Goal: Task Accomplishment & Management: Use online tool/utility

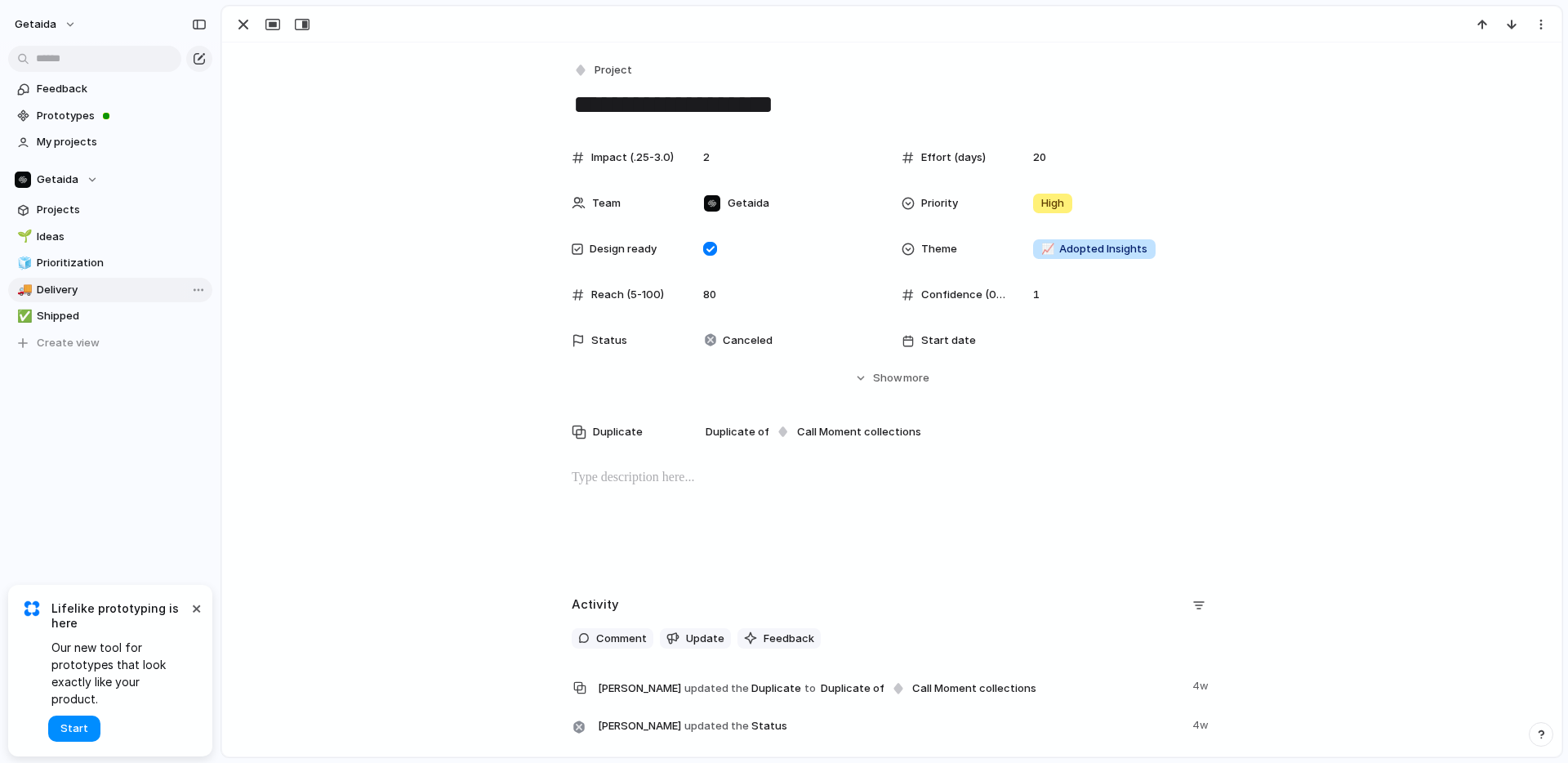
click at [69, 282] on span "Delivery" at bounding box center [122, 290] width 170 height 17
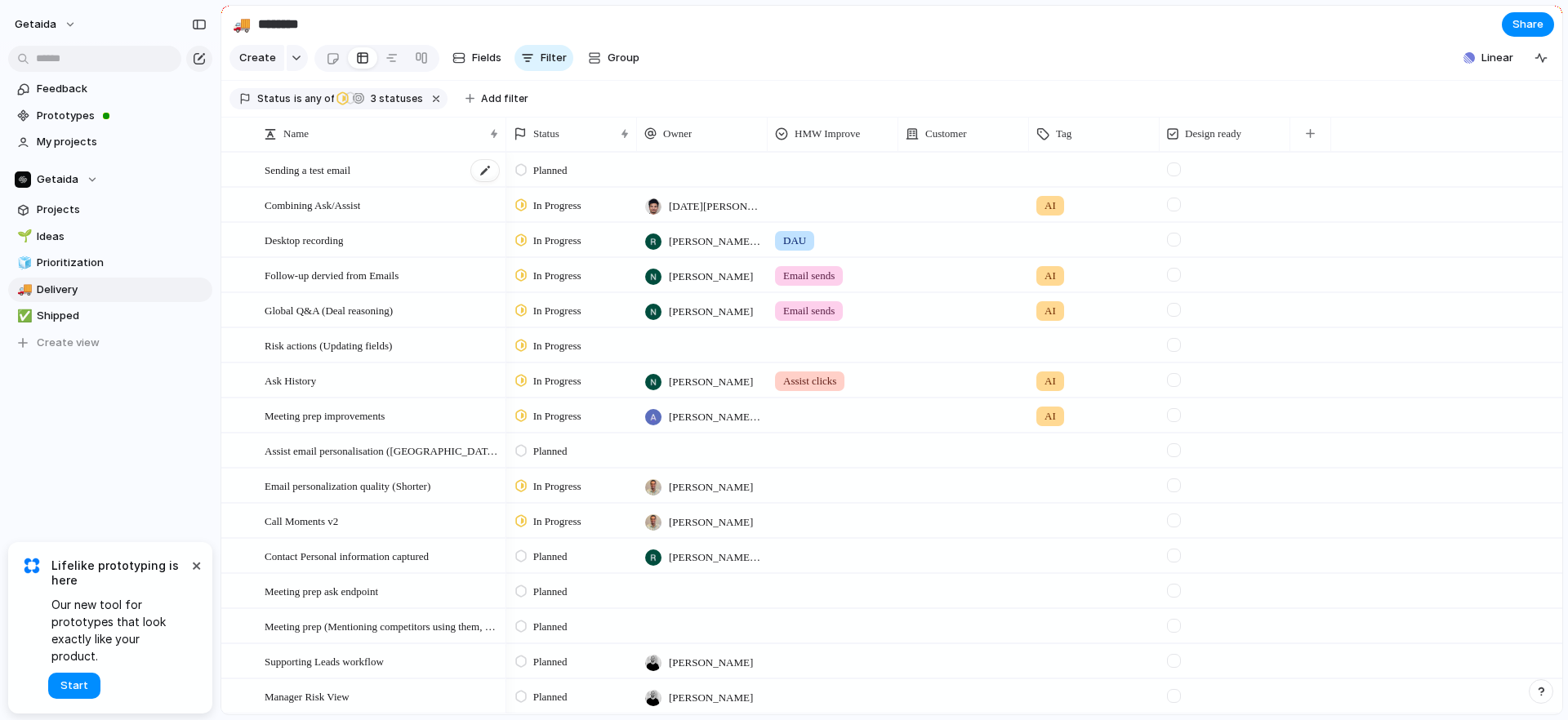
click at [336, 169] on span "Sending a test email" at bounding box center [308, 168] width 86 height 19
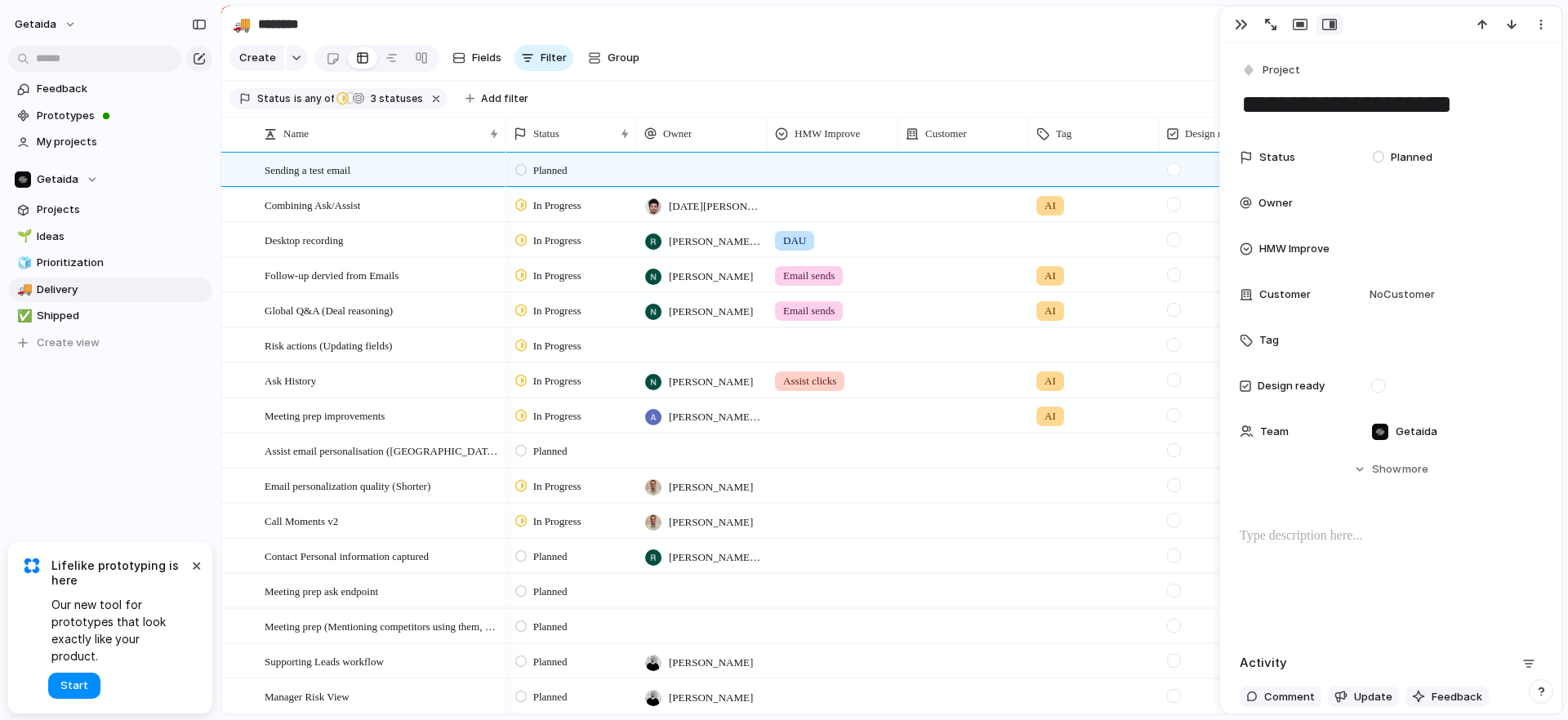
click at [1386, 106] on textarea "**********" at bounding box center [1391, 104] width 302 height 34
click at [1377, 104] on textarea "**********" at bounding box center [1391, 104] width 302 height 34
click at [1422, 107] on textarea "**********" at bounding box center [1391, 104] width 302 height 34
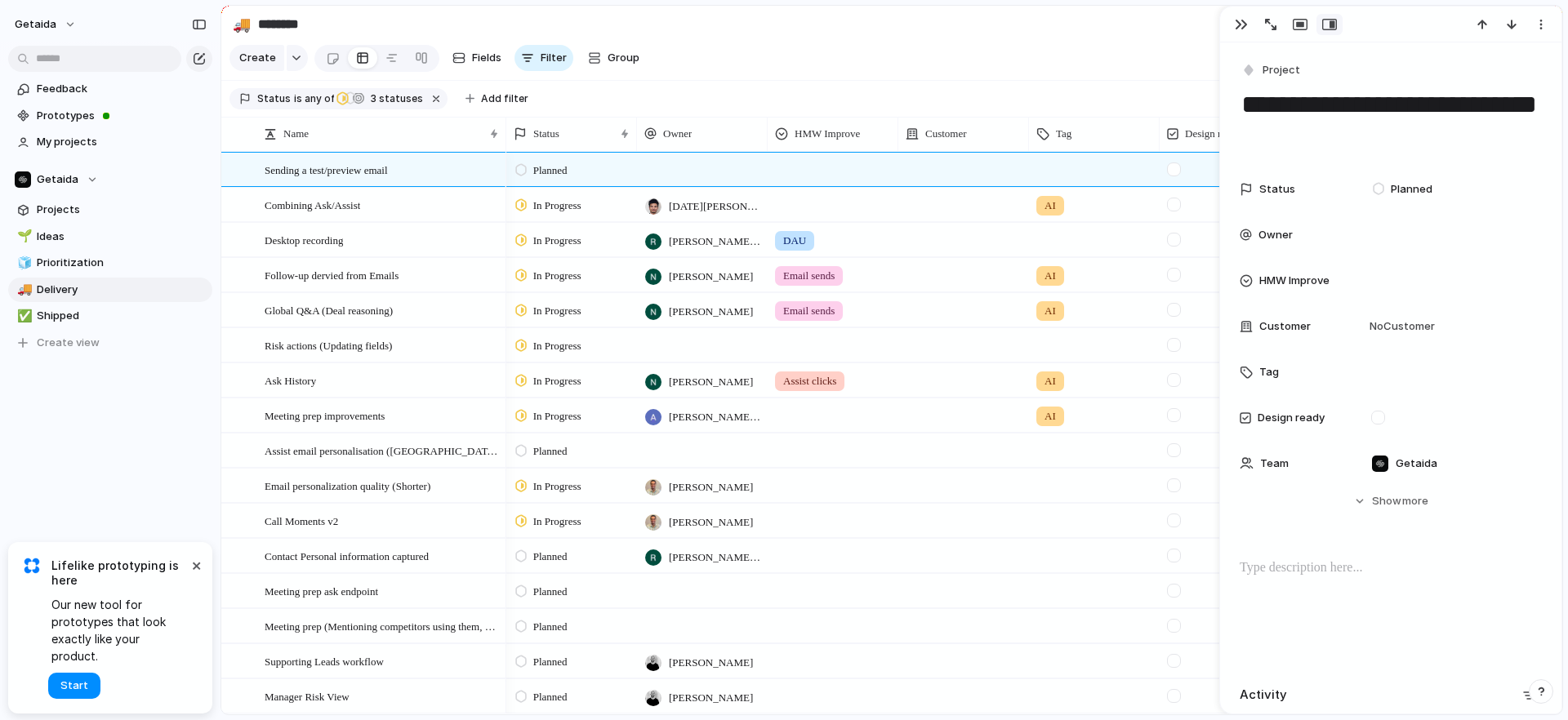
type textarea "**********"
click at [1147, 69] on section "Create Fields Filter Group Zoom Collapse Linear" at bounding box center [892, 62] width 1342 height 39
click at [1245, 26] on div "button" at bounding box center [1241, 24] width 13 height 13
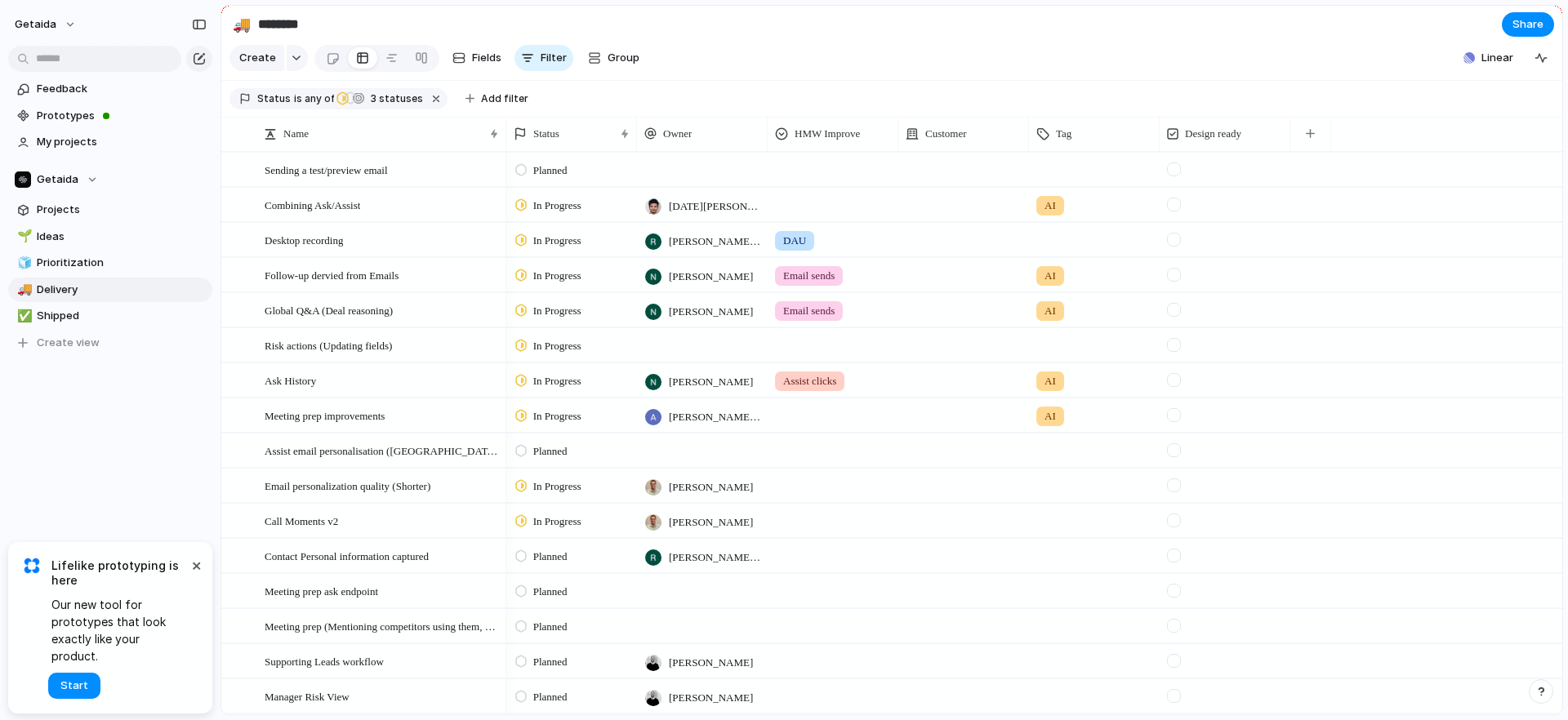
click at [555, 484] on span "In Progress" at bounding box center [557, 486] width 48 height 17
click at [564, 636] on span "Completed" at bounding box center [562, 639] width 57 height 17
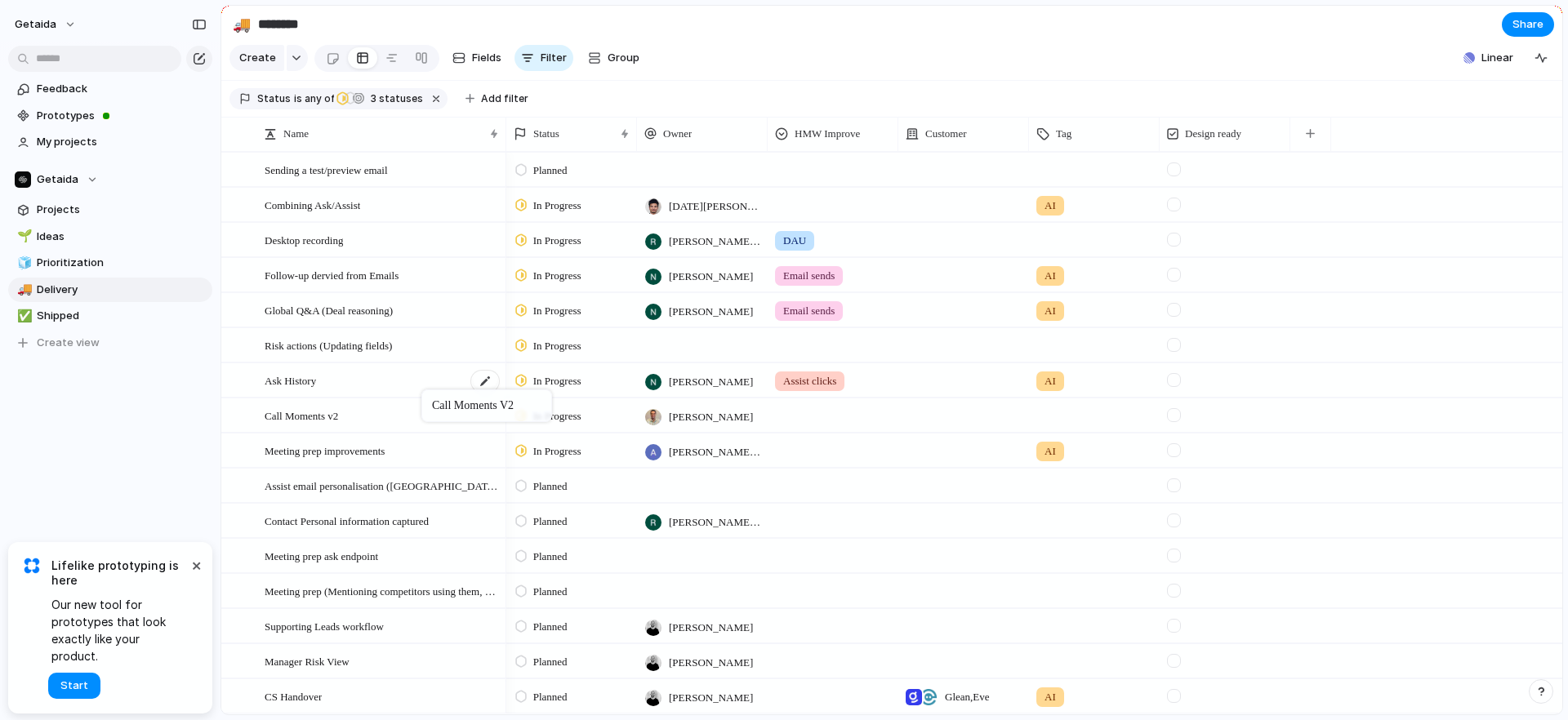
drag, startPoint x: 419, startPoint y: 487, endPoint x: 429, endPoint y: 393, distance: 94.5
click at [556, 482] on span "Planned" at bounding box center [550, 486] width 34 height 17
click at [566, 611] on span "In Progress" at bounding box center [562, 610] width 57 height 17
click at [697, 478] on div at bounding box center [702, 485] width 130 height 33
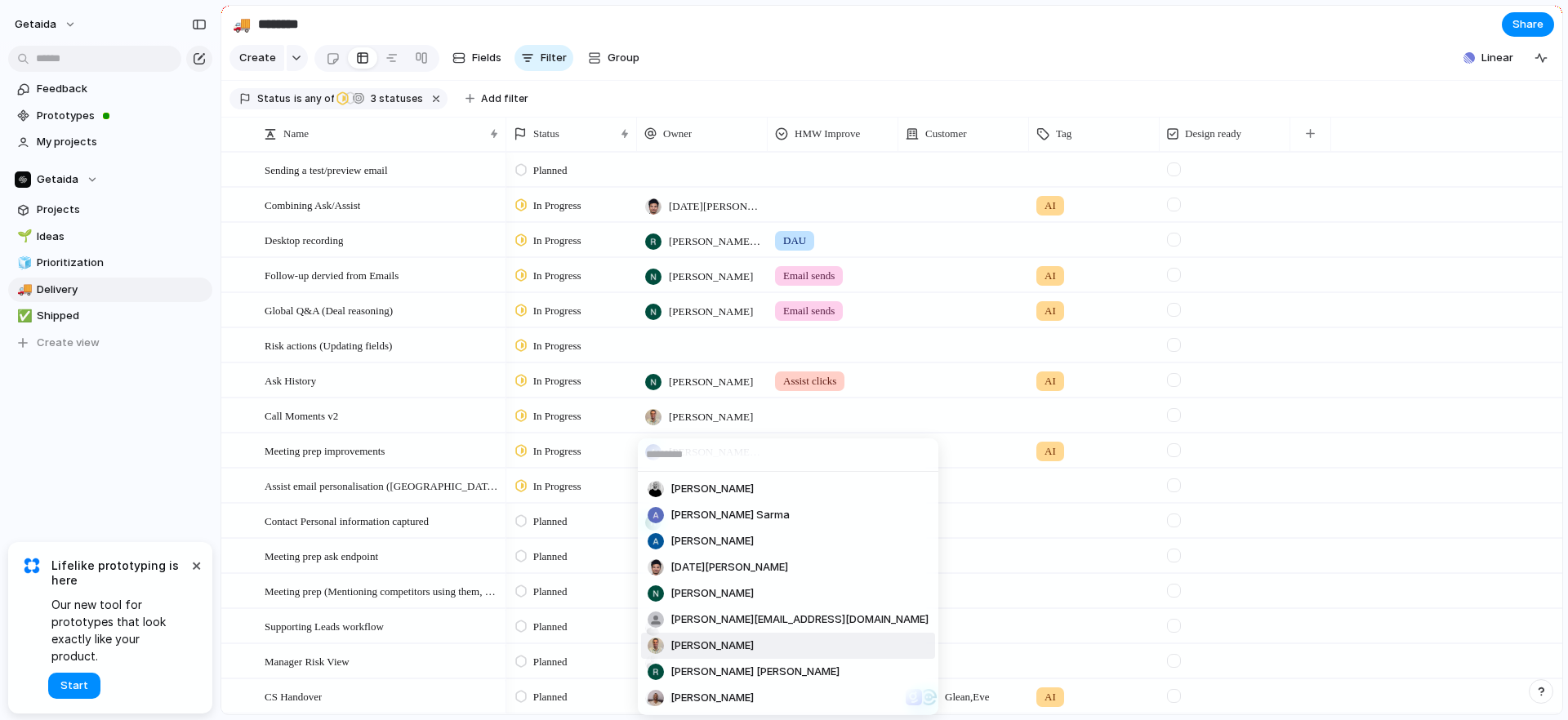
click at [697, 640] on span "[PERSON_NAME]" at bounding box center [711, 646] width 83 height 17
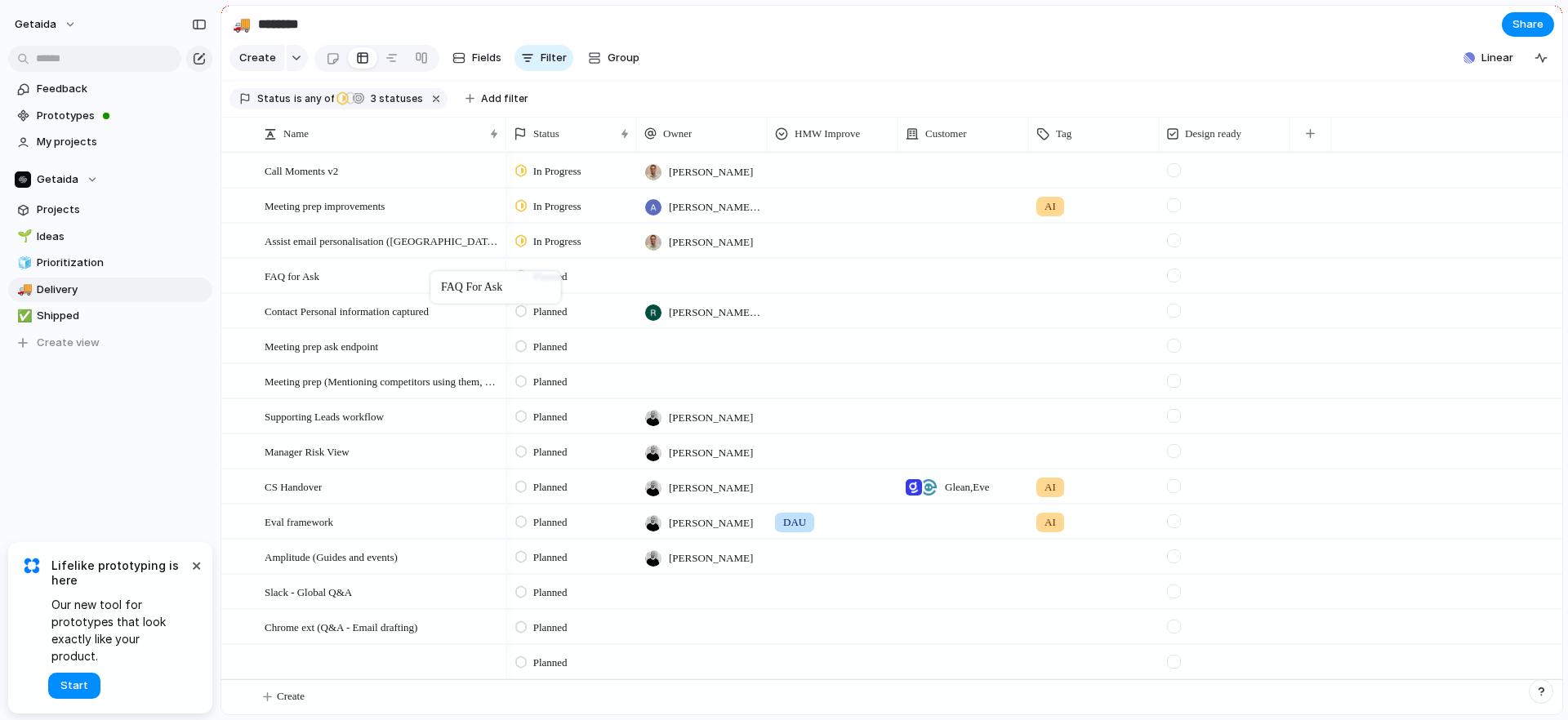
drag, startPoint x: 401, startPoint y: 623, endPoint x: 439, endPoint y: 274, distance: 351.1
click at [380, 661] on div at bounding box center [382, 662] width 236 height 33
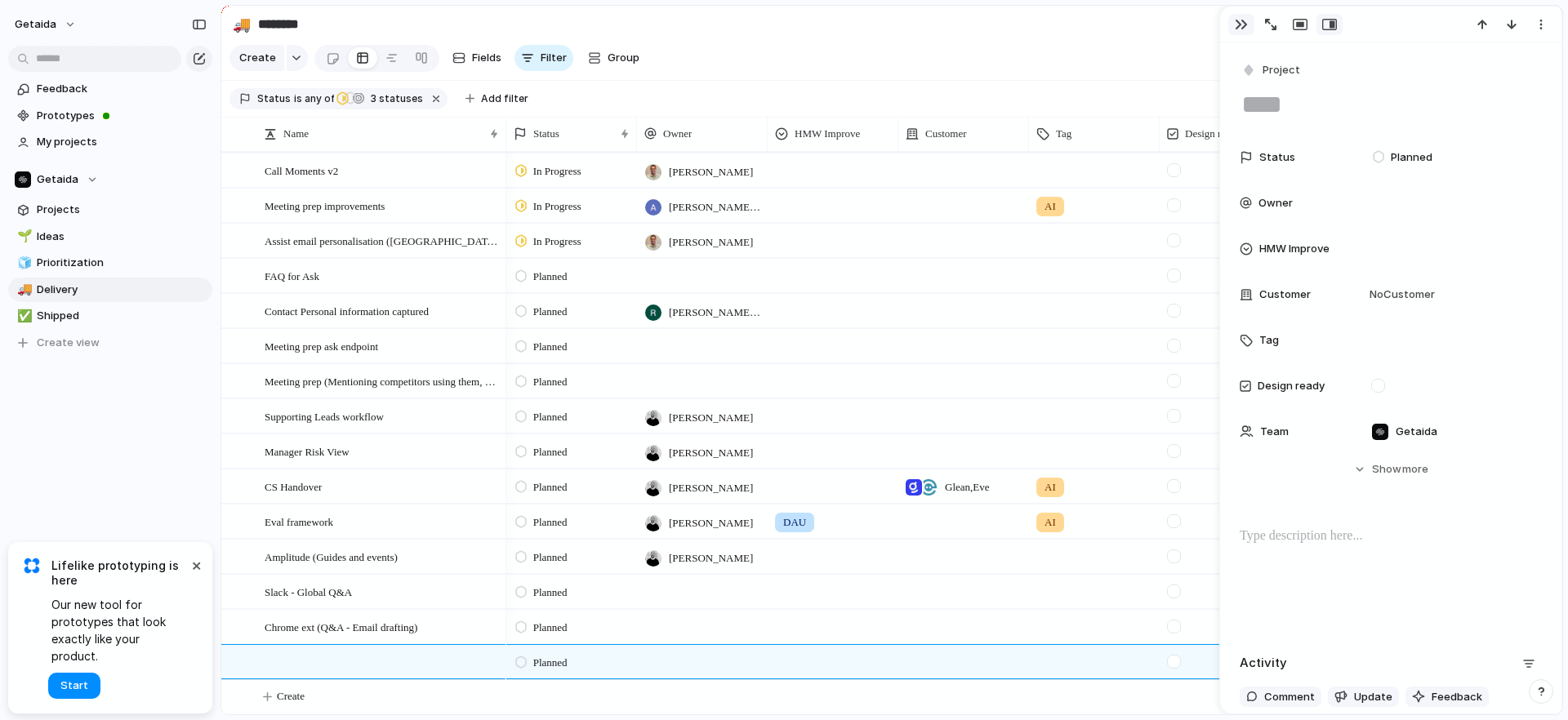
click at [1237, 25] on div "button" at bounding box center [1241, 24] width 13 height 13
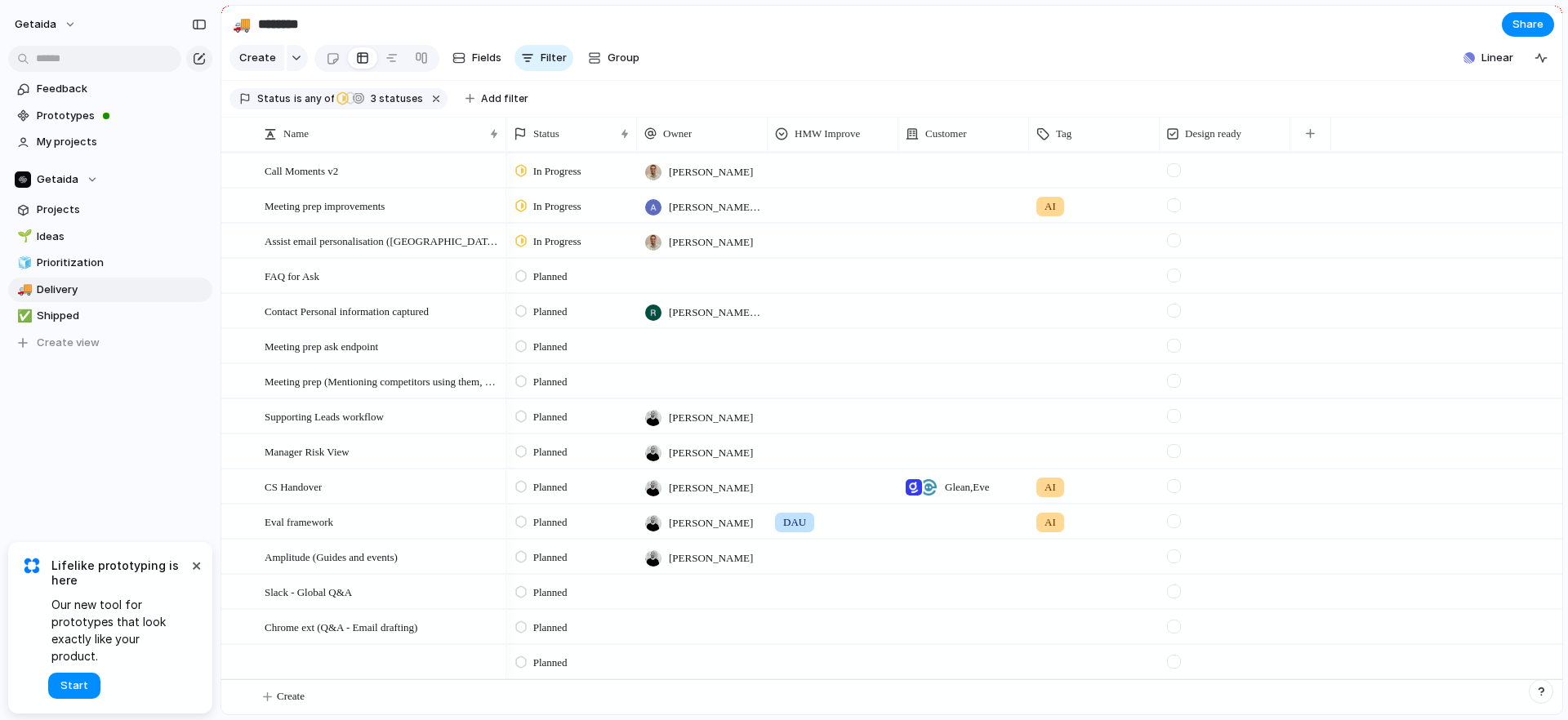
click at [695, 488] on span "[PERSON_NAME]" at bounding box center [711, 488] width 84 height 17
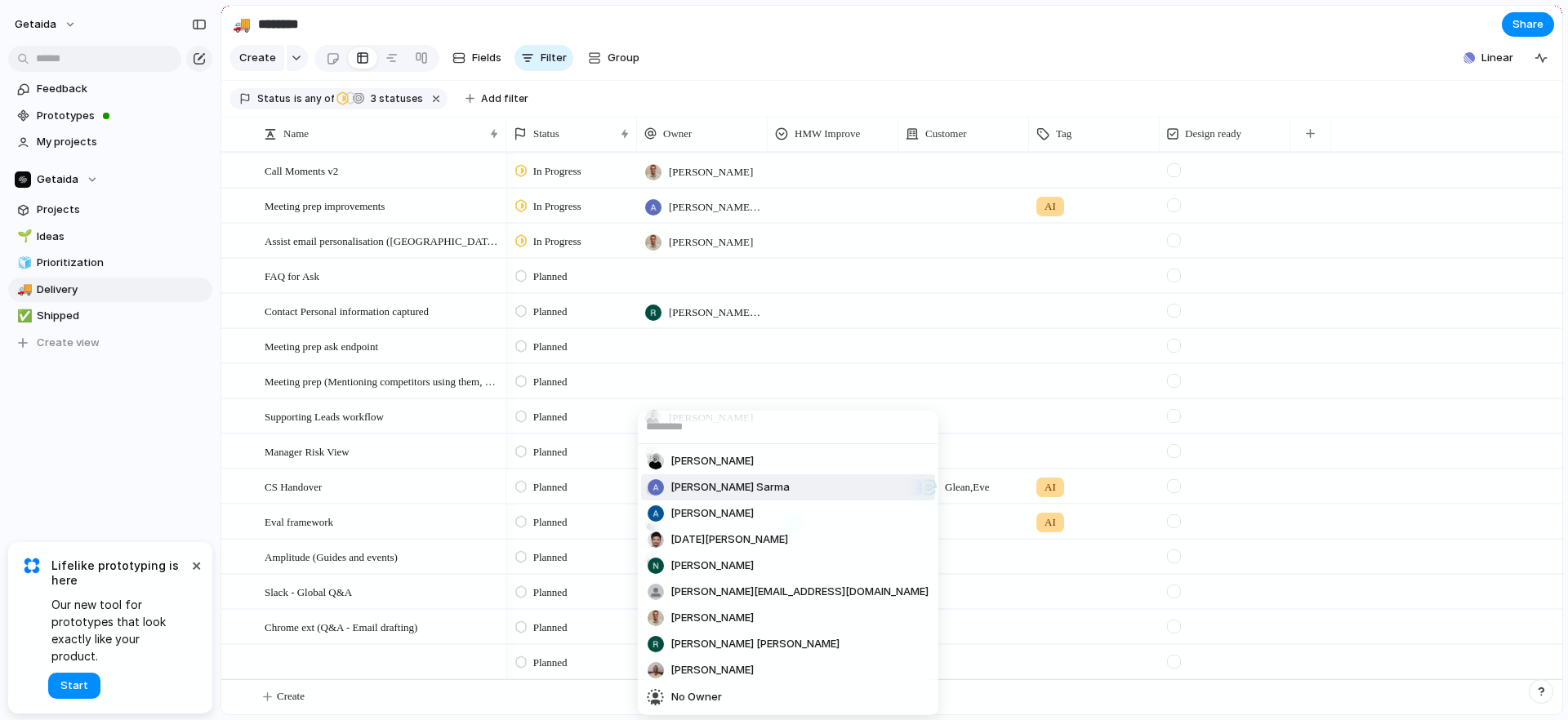
click at [699, 485] on span "[PERSON_NAME] Sarma" at bounding box center [730, 487] width 120 height 17
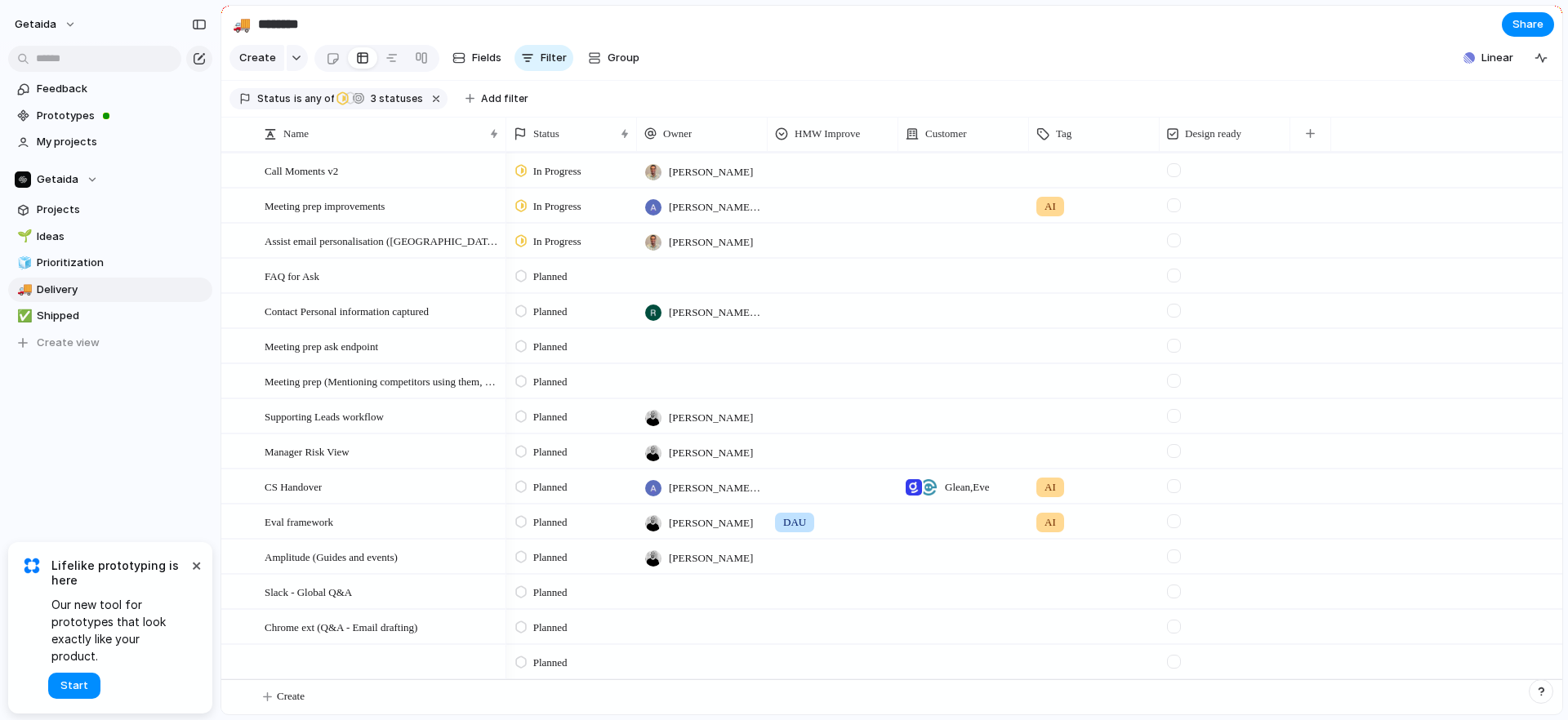
click at [544, 493] on span "Planned" at bounding box center [550, 487] width 34 height 17
click at [549, 607] on span "In Progress" at bounding box center [562, 611] width 57 height 17
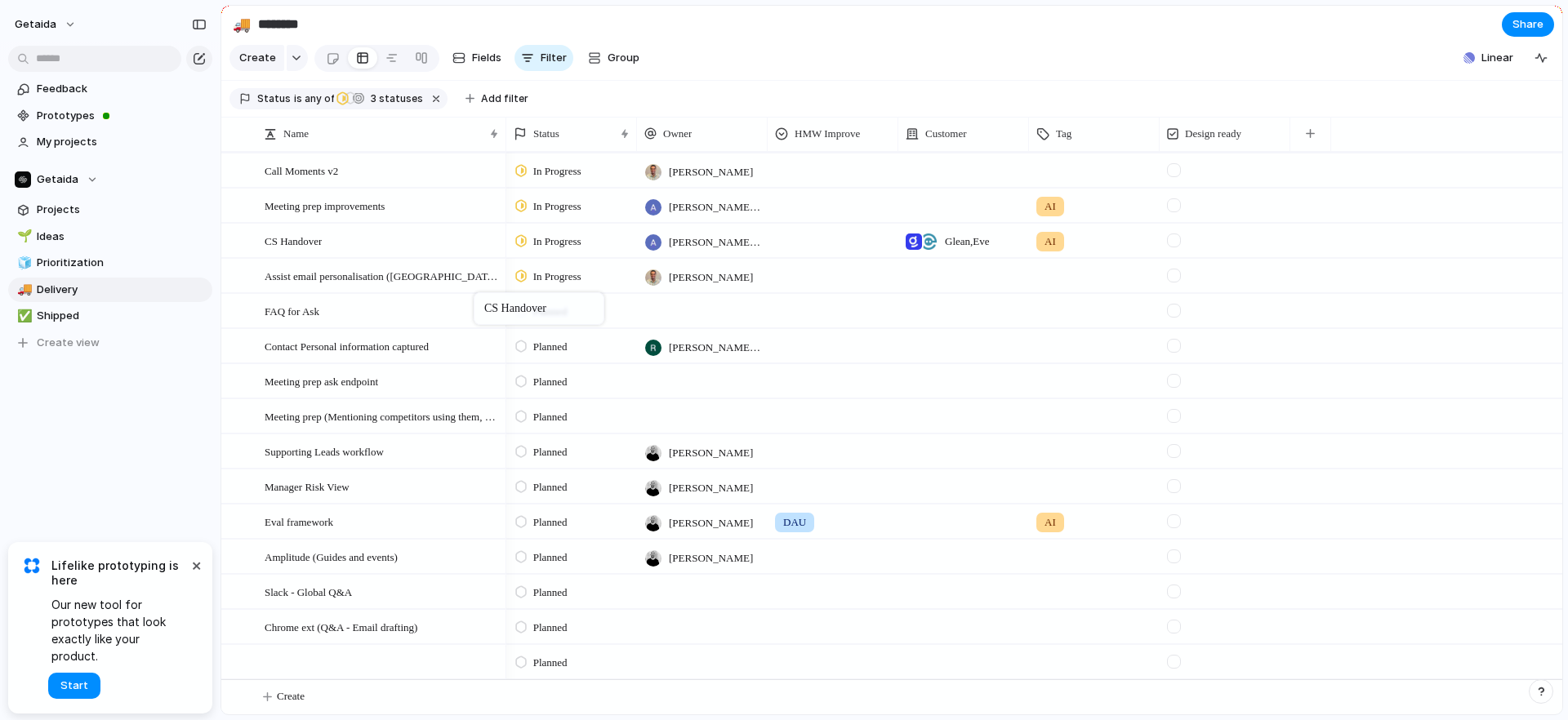
drag, startPoint x: 437, startPoint y: 485, endPoint x: 482, endPoint y: 296, distance: 194.3
click at [358, 662] on div at bounding box center [382, 662] width 236 height 33
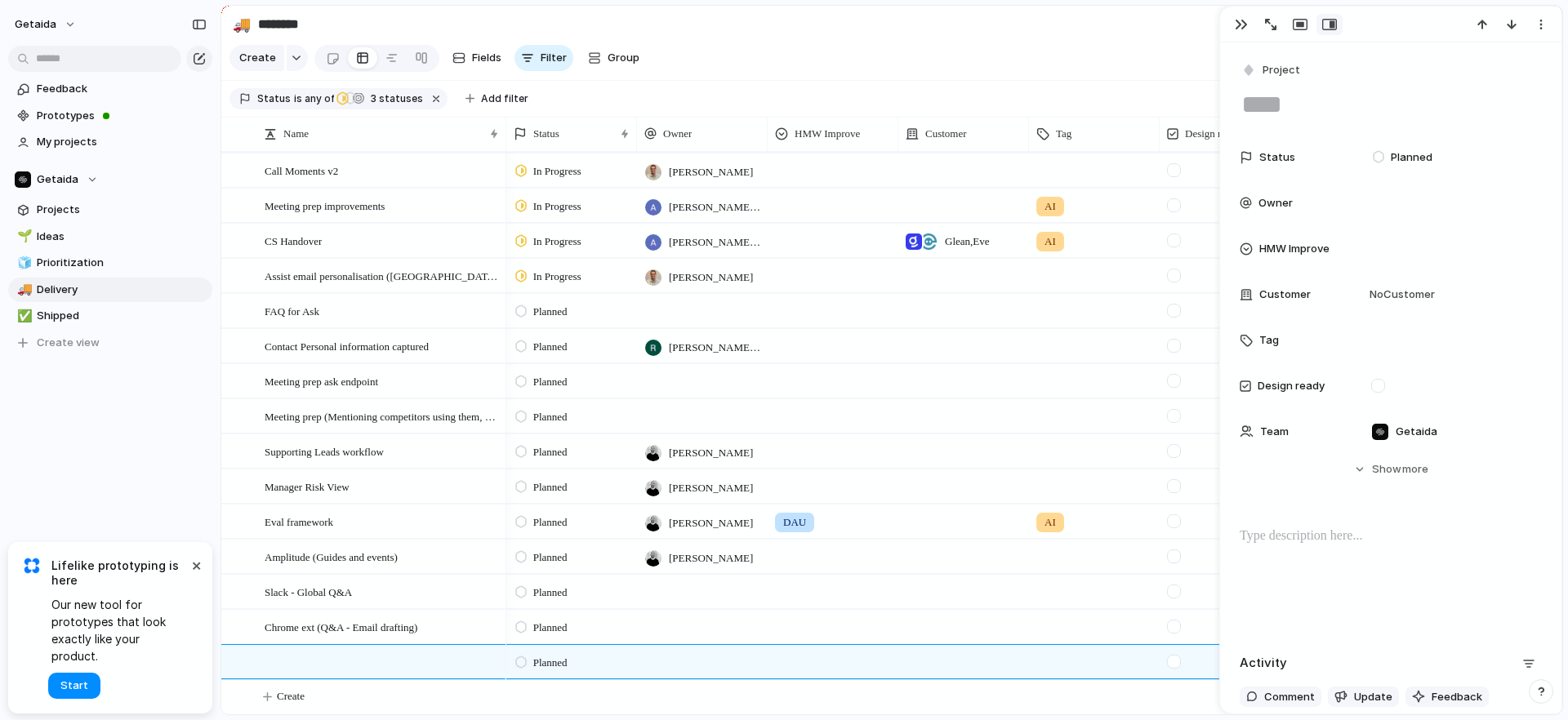
click at [1328, 98] on textarea at bounding box center [1391, 104] width 302 height 34
click at [177, 441] on div "Feedback Prototypes My projects Getaida Projects 🌱 Ideas 🧊 Prioritization 🚚 Del…" at bounding box center [110, 244] width 220 height 488
click at [370, 655] on div "MAP" at bounding box center [382, 662] width 236 height 33
click at [1298, 95] on textarea "***" at bounding box center [1391, 104] width 302 height 34
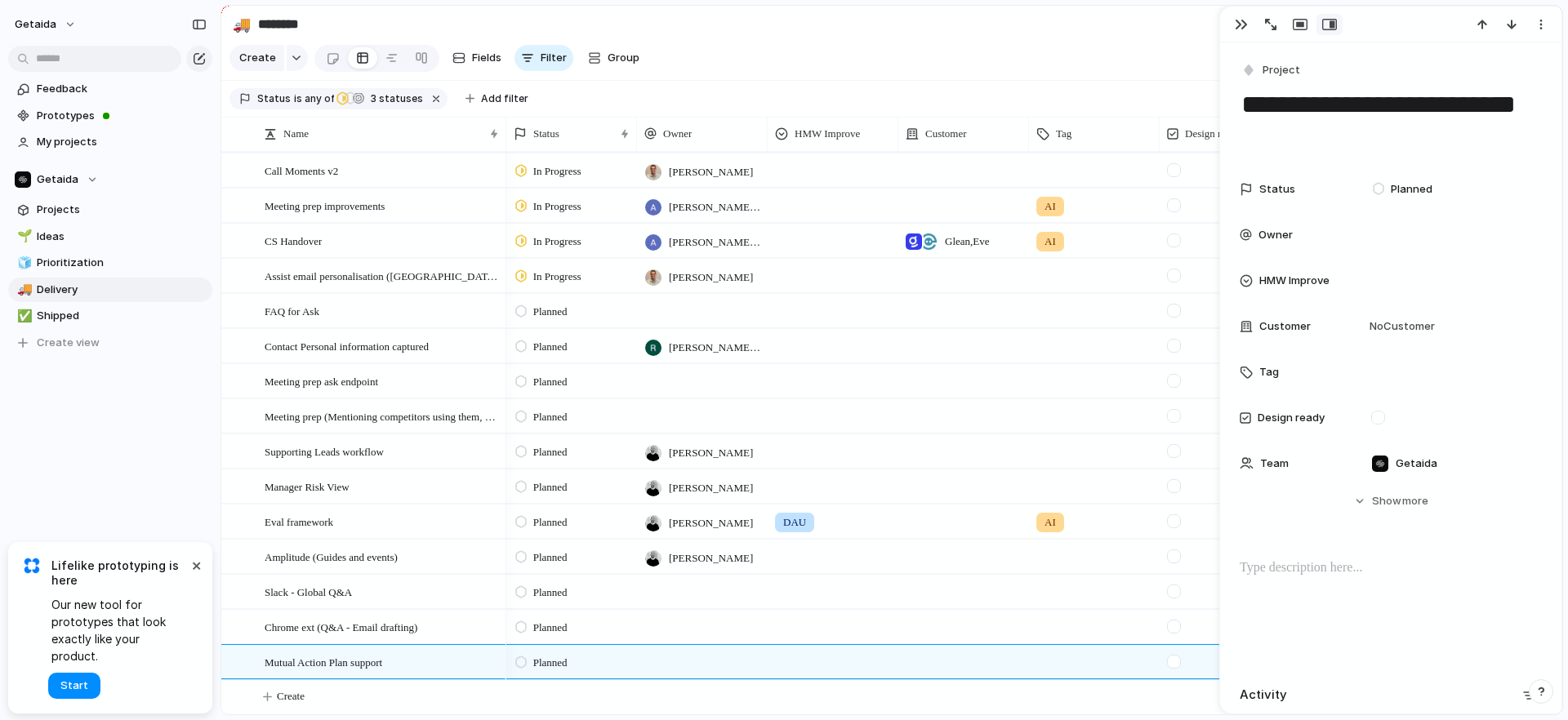
type textarea "**********"
click at [86, 442] on div "Feedback Prototypes My projects Getaida Projects 🌱 Ideas 🧊 Prioritization 🚚 Del…" at bounding box center [110, 244] width 220 height 488
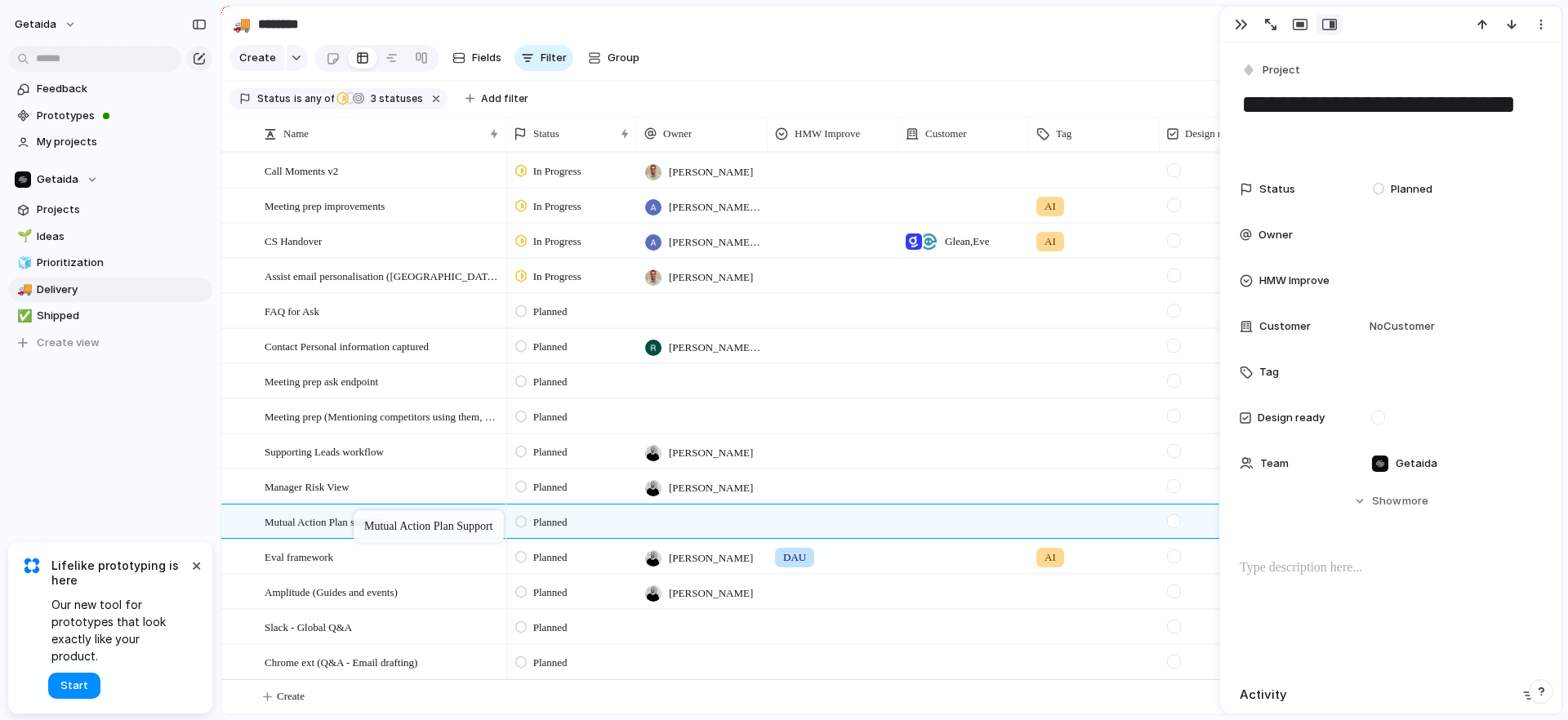
drag, startPoint x: 338, startPoint y: 665, endPoint x: 362, endPoint y: 513, distance: 153.9
click at [683, 525] on div at bounding box center [702, 521] width 130 height 33
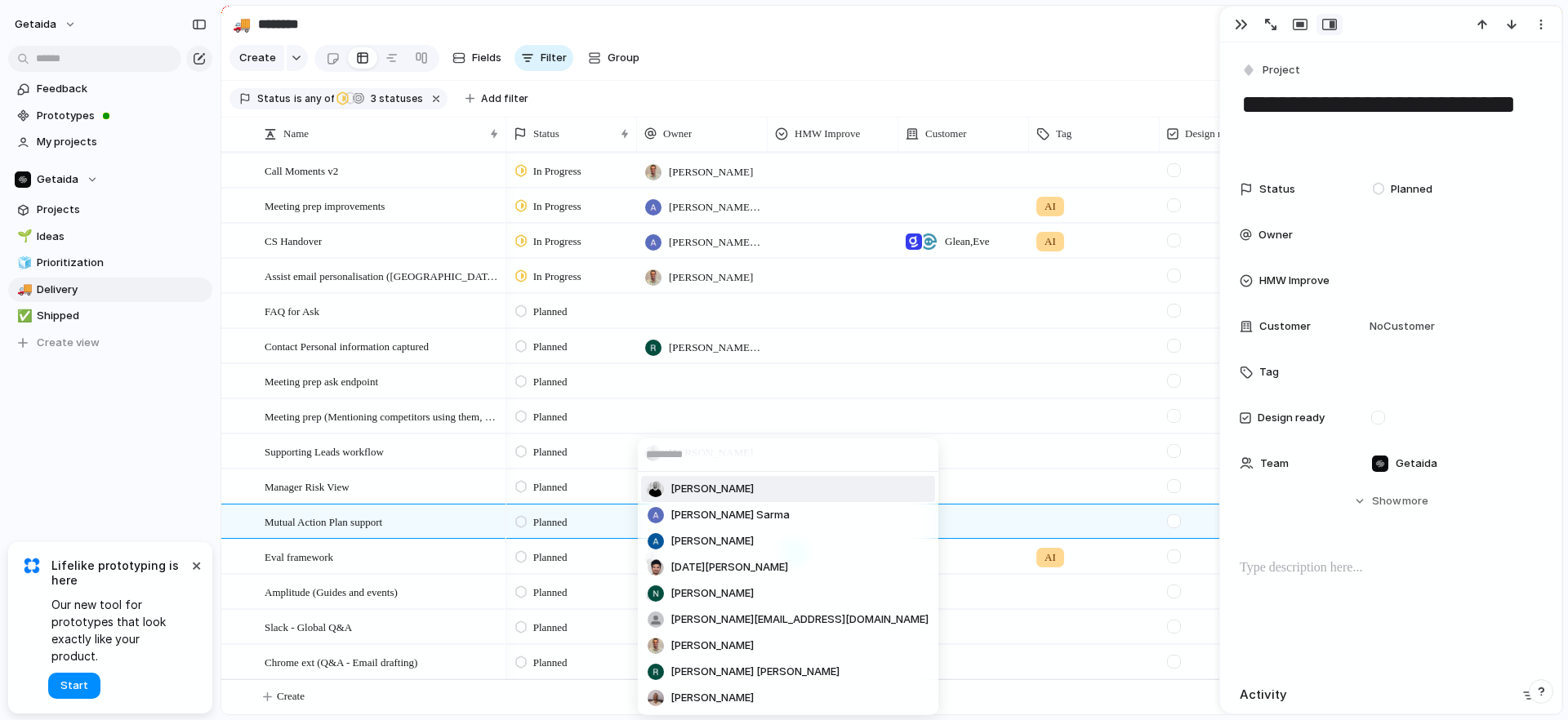
click at [690, 498] on li "[PERSON_NAME]" at bounding box center [788, 489] width 294 height 26
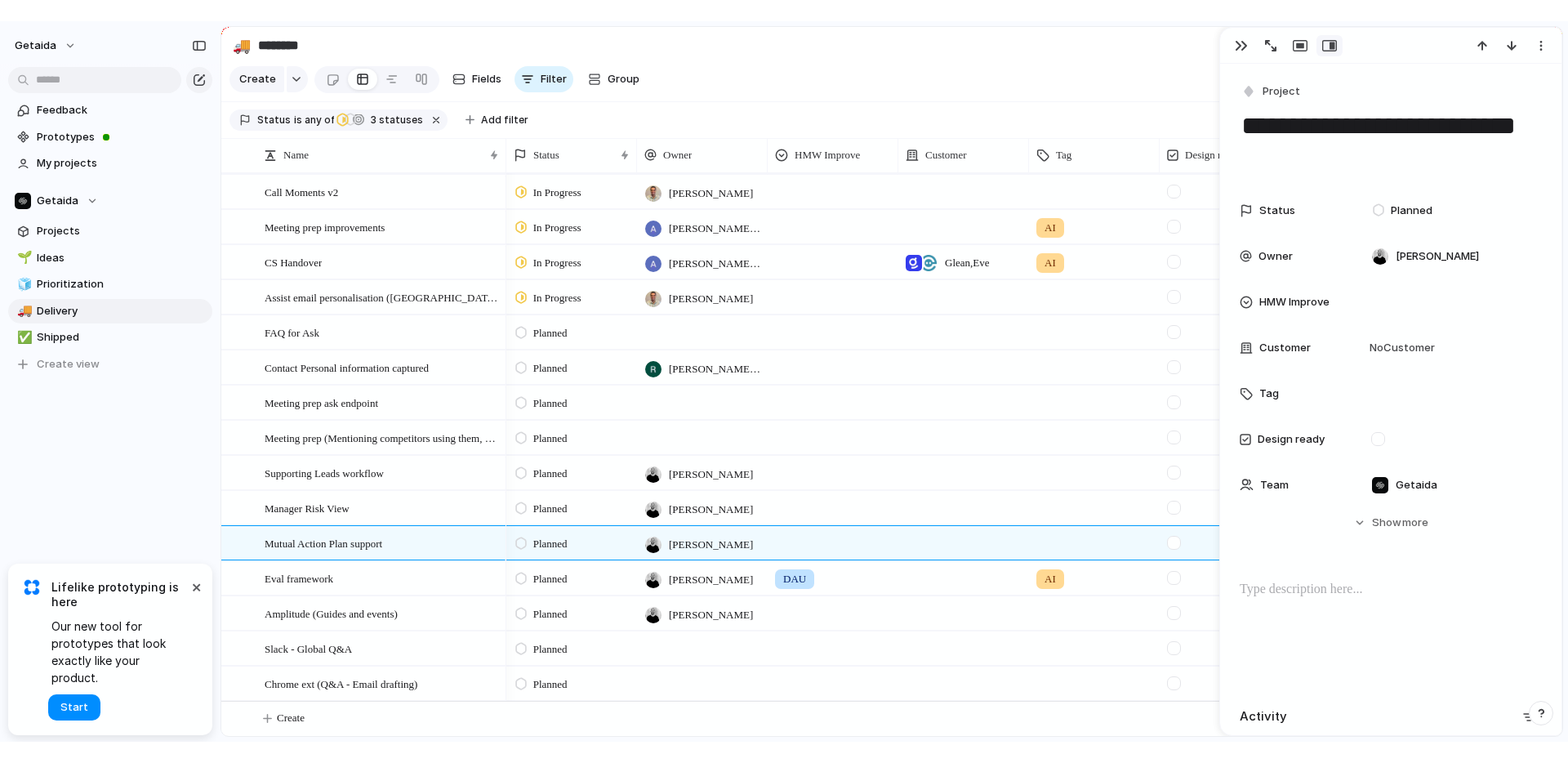
scroll to position [246, 0]
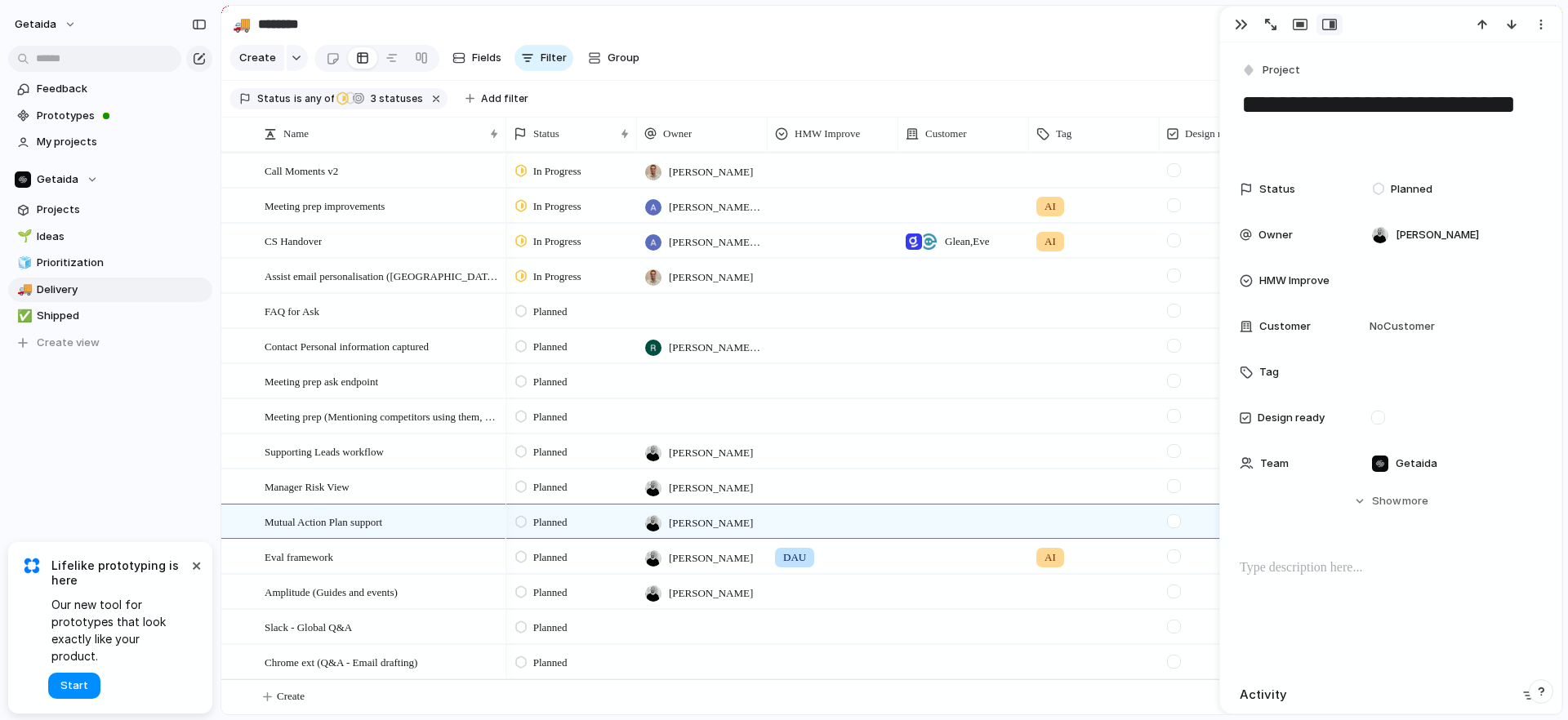
click at [710, 656] on div at bounding box center [702, 662] width 130 height 33
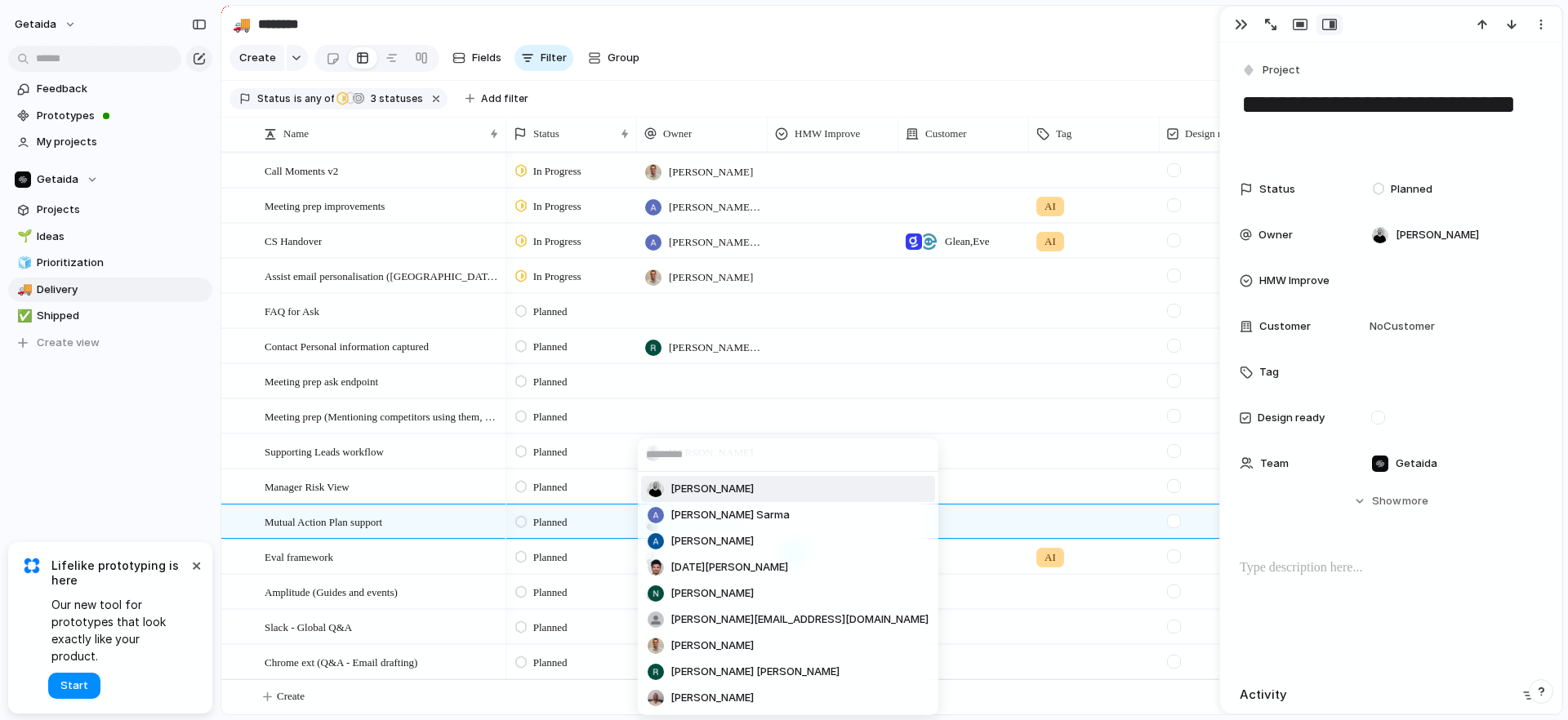
click at [716, 485] on span "[PERSON_NAME]" at bounding box center [711, 489] width 83 height 17
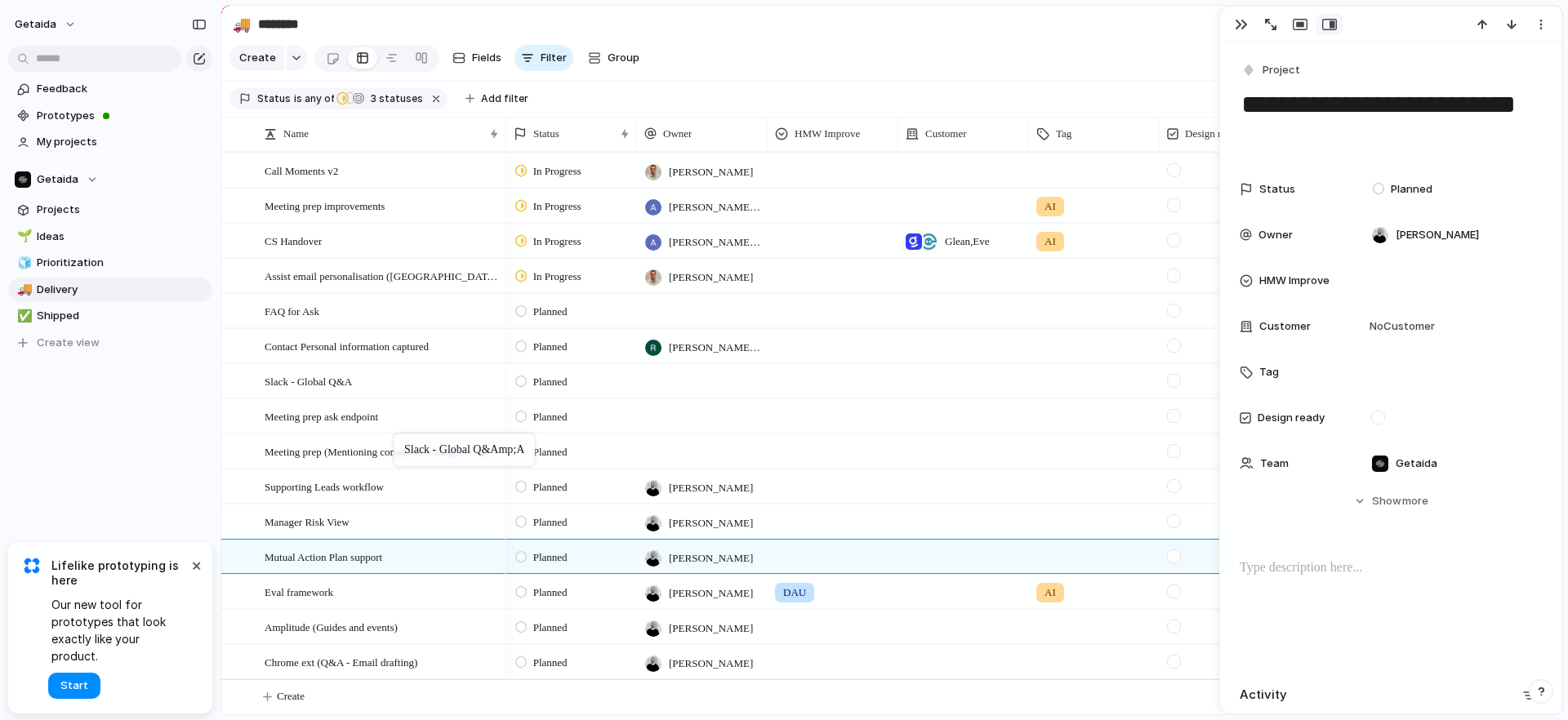
drag, startPoint x: 370, startPoint y: 624, endPoint x: 402, endPoint y: 439, distance: 187.7
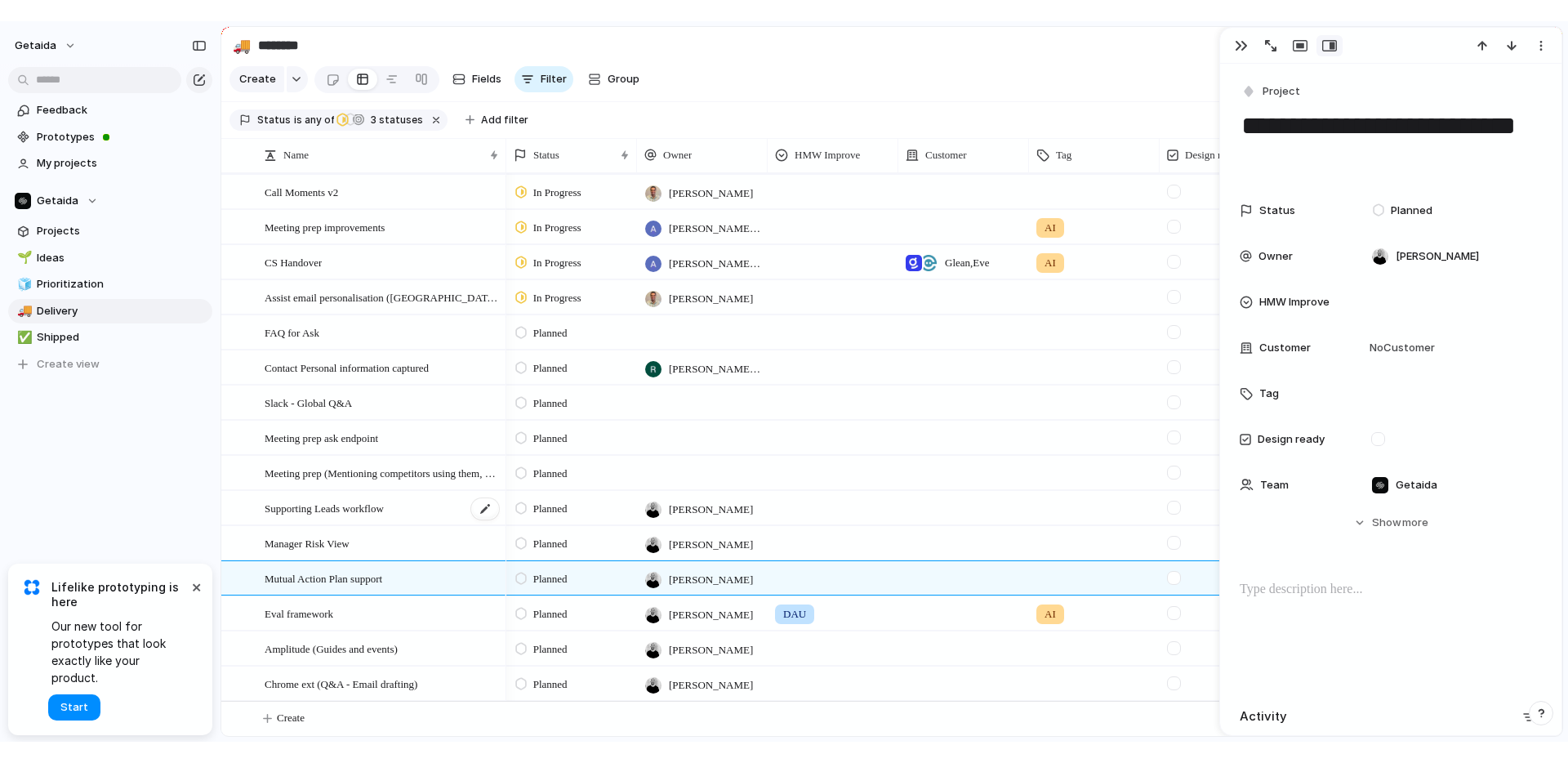
scroll to position [204, 0]
